Goal: Task Accomplishment & Management: Manage account settings

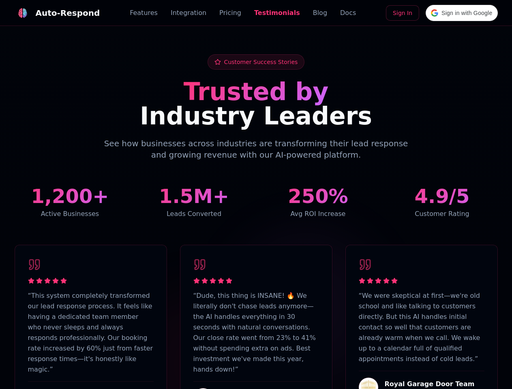
scroll to position [1993, 0]
click at [52, 13] on div "Auto-Respond" at bounding box center [68, 12] width 64 height 11
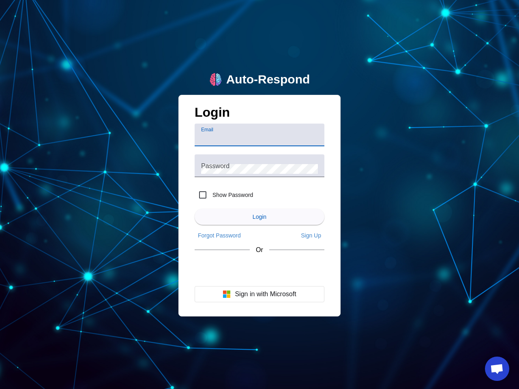
click at [259, 135] on input "Email" at bounding box center [259, 138] width 117 height 10
click at [224, 195] on label "Show Password" at bounding box center [232, 195] width 42 height 8
click at [211, 195] on input "Show Password" at bounding box center [203, 195] width 16 height 16
click at [203, 195] on input "Show Password" at bounding box center [203, 195] width 16 height 16
checkbox input "false"
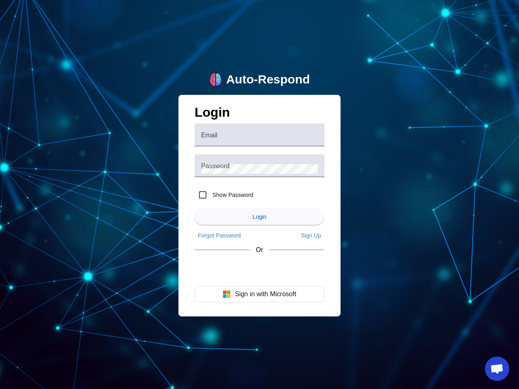
click at [259, 217] on span "Login" at bounding box center [260, 217] width 14 height 6
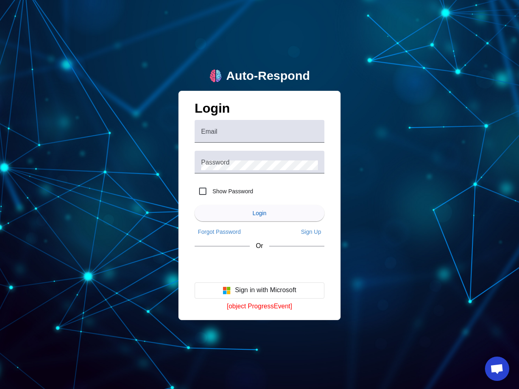
click at [219, 236] on app-link "Forgot Password" at bounding box center [219, 231] width 49 height 13
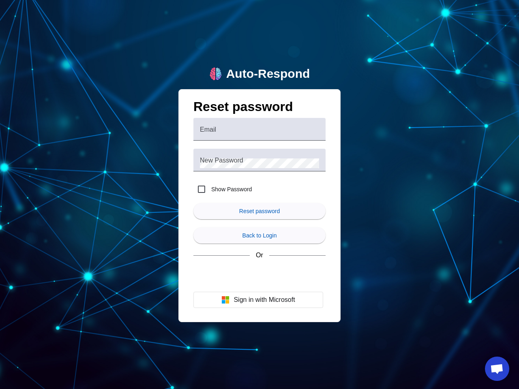
click at [311, 236] on span "submit" at bounding box center [259, 235] width 132 height 19
